Goal: Task Accomplishment & Management: Manage account settings

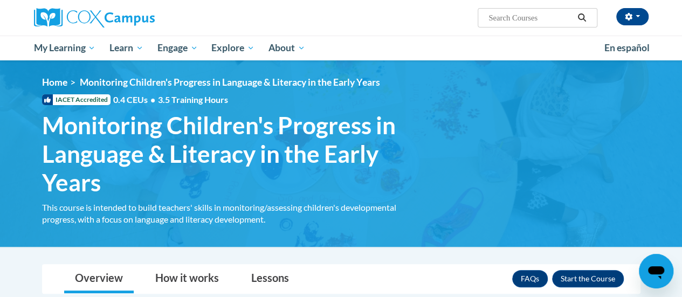
click at [497, 226] on div "<en>Home</en><fr>Accueil</fr><de>Zuhause</de><it>Casa</it><es>Casa</es><pt>Casa…" at bounding box center [341, 154] width 630 height 154
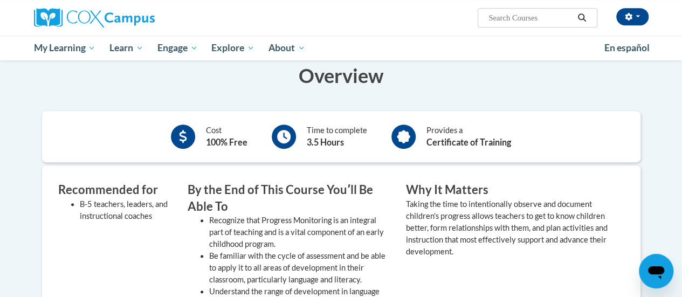
scroll to position [254, 0]
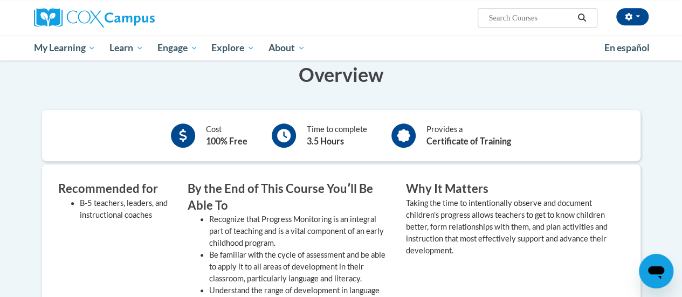
click at [77, 44] on span "My Learning" at bounding box center [64, 47] width 62 height 13
click at [0, 0] on span "My Course Progress" at bounding box center [0, 0] width 0 height 0
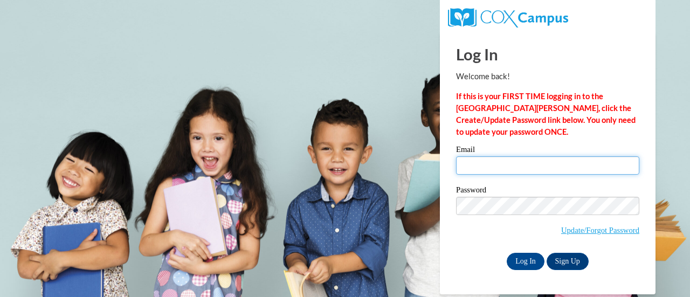
click at [523, 169] on input "Email" at bounding box center [547, 165] width 183 height 18
type input "e050597@muscogee.k12.ga.us"
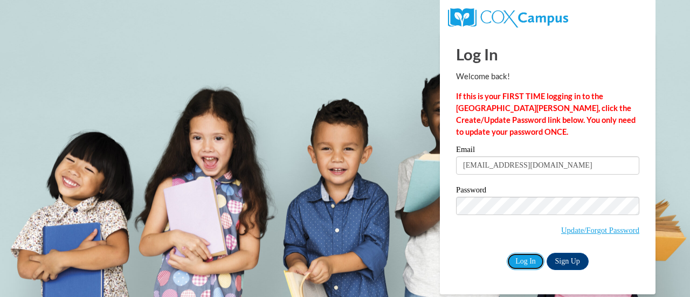
click at [523, 264] on input "Log In" at bounding box center [526, 261] width 38 height 17
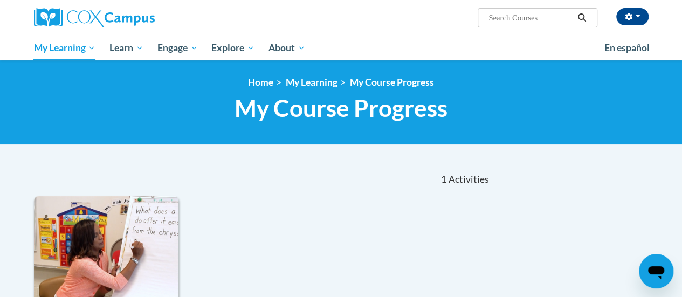
click at [592, 252] on div "Sort Date Enrolled Title (A-Z) «« « 1-1 » »» 1 Activities CEUs 0.3 CEUs Trainin…" at bounding box center [341, 289] width 630 height 254
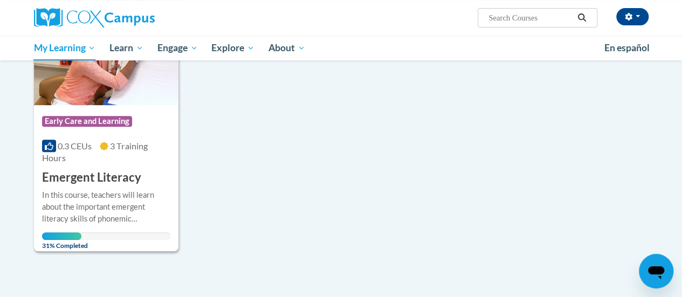
scroll to position [214, 0]
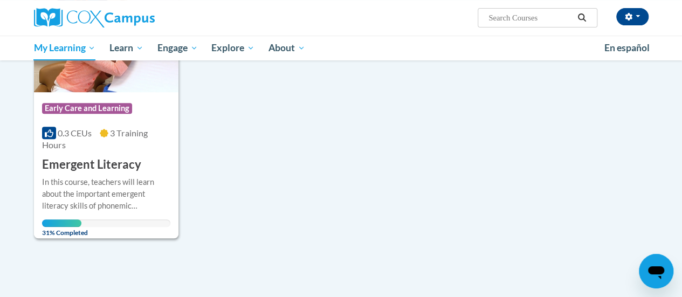
click at [122, 180] on div "In this course, teachers will learn about the important emergent literacy skill…" at bounding box center [106, 194] width 128 height 36
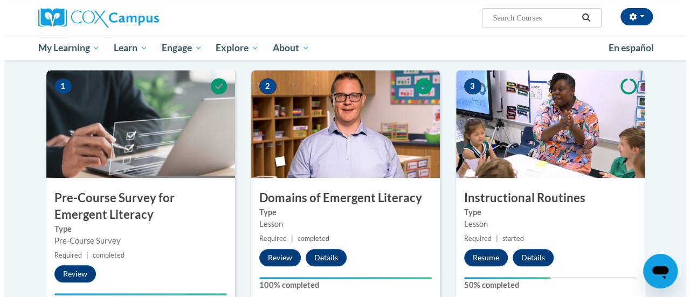
scroll to position [217, 0]
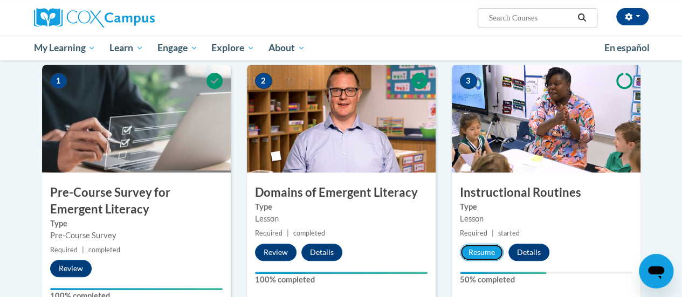
click at [493, 255] on button "Resume" at bounding box center [482, 252] width 44 height 17
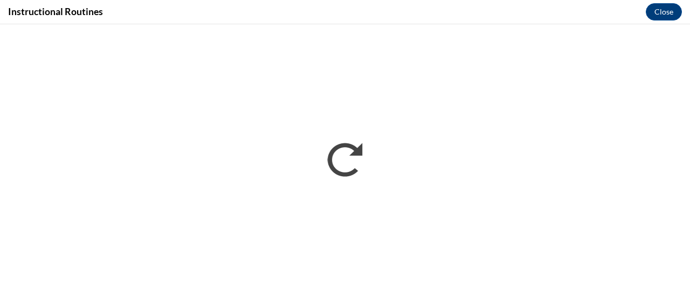
scroll to position [0, 0]
